Goal: Task Accomplishment & Management: Use online tool/utility

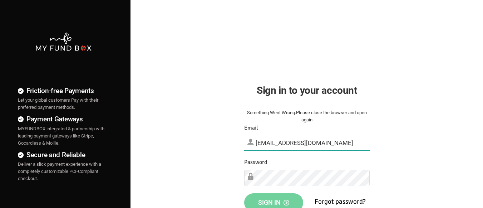
type input "[EMAIL_ADDRESS][DOMAIN_NAME]"
click at [273, 200] on span "Sign in" at bounding box center [273, 202] width 31 height 8
